Goal: Transaction & Acquisition: Purchase product/service

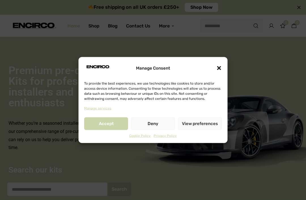
click at [107, 124] on button "Accept" at bounding box center [106, 123] width 44 height 13
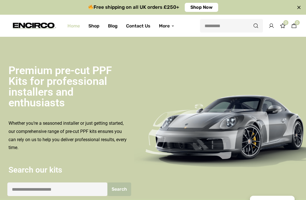
click at [235, 84] on img at bounding box center [229, 129] width 190 height 95
click at [244, 99] on img at bounding box center [229, 129] width 190 height 95
click at [97, 26] on link "Shop" at bounding box center [94, 26] width 20 height 20
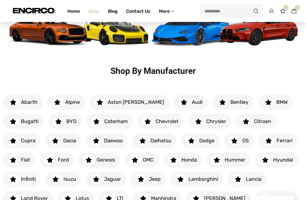
scroll to position [71, 0]
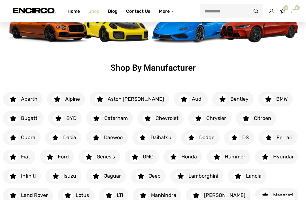
click at [68, 98] on h6 "Alpine" at bounding box center [71, 99] width 18 height 7
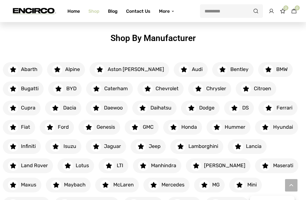
scroll to position [102, 0]
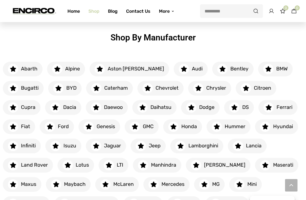
click at [274, 66] on h6 "BMW" at bounding box center [281, 69] width 14 height 7
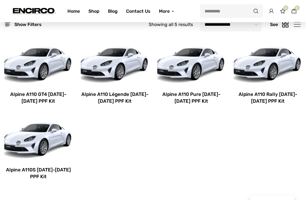
scroll to position [96, 0]
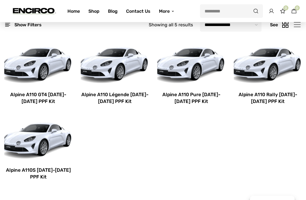
click at [193, 72] on img at bounding box center [191, 63] width 68 height 45
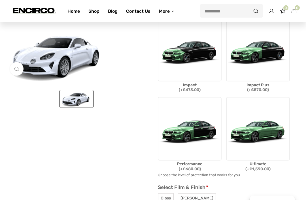
click at [266, 133] on img at bounding box center [258, 129] width 64 height 64
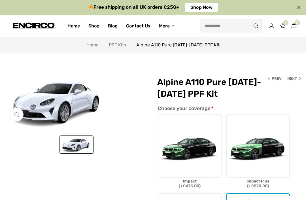
click at [76, 25] on link "Home" at bounding box center [73, 26] width 21 height 20
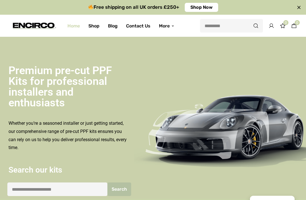
click at [112, 23] on link "Blog" at bounding box center [113, 26] width 18 height 20
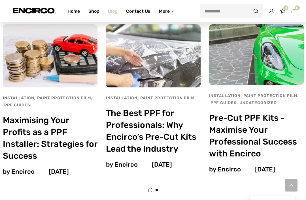
scroll to position [531, 0]
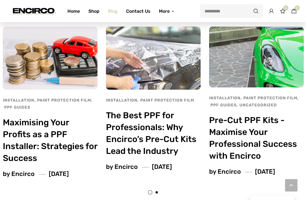
click at [122, 123] on h1 "The Best PPF for Professionals: Why Encirco’s Pre-Cut Kits Lead the Industry" at bounding box center [153, 134] width 95 height 48
